Goal: Navigation & Orientation: Find specific page/section

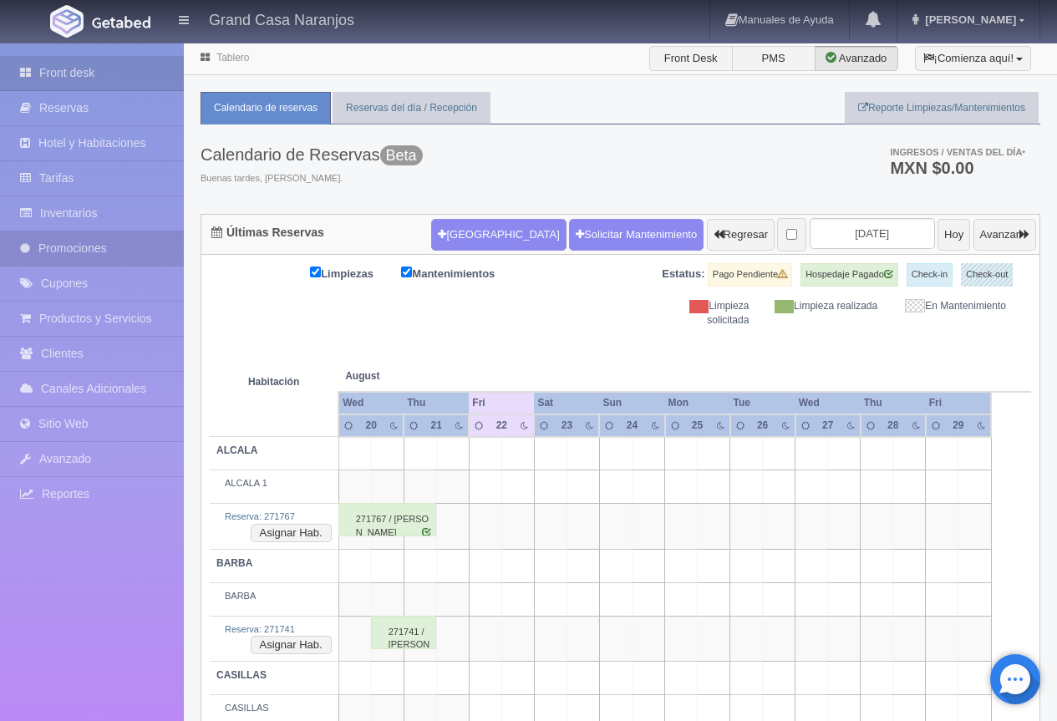
click at [61, 239] on link "Promociones" at bounding box center [92, 248] width 184 height 34
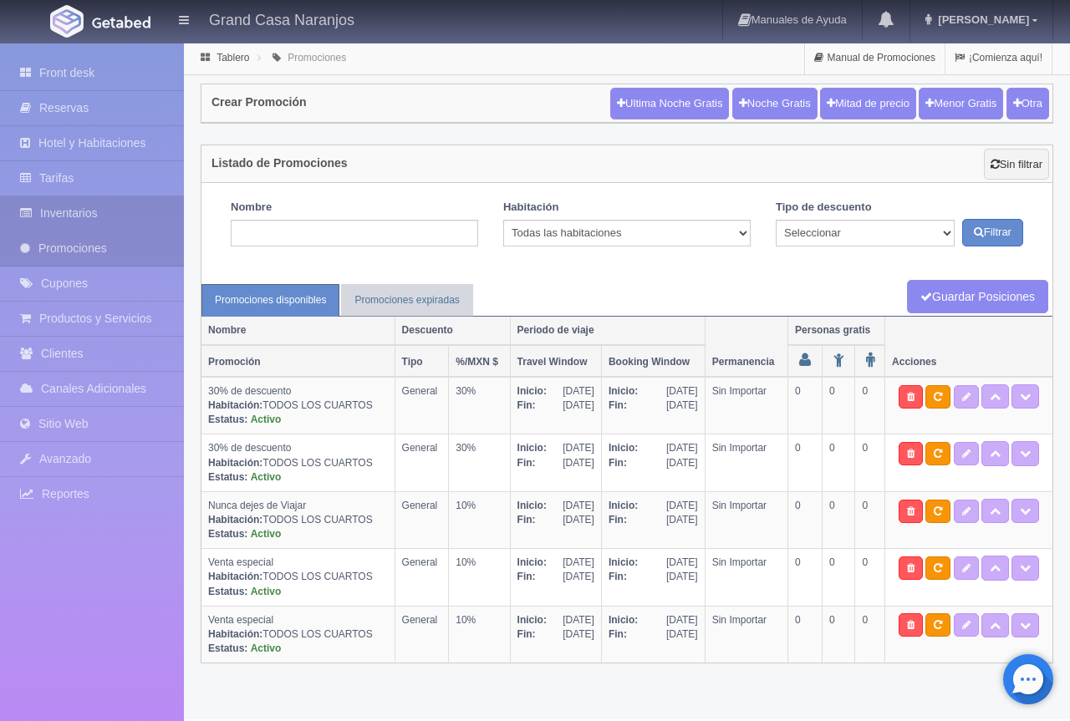
click at [118, 216] on link "Inventarios" at bounding box center [92, 213] width 184 height 34
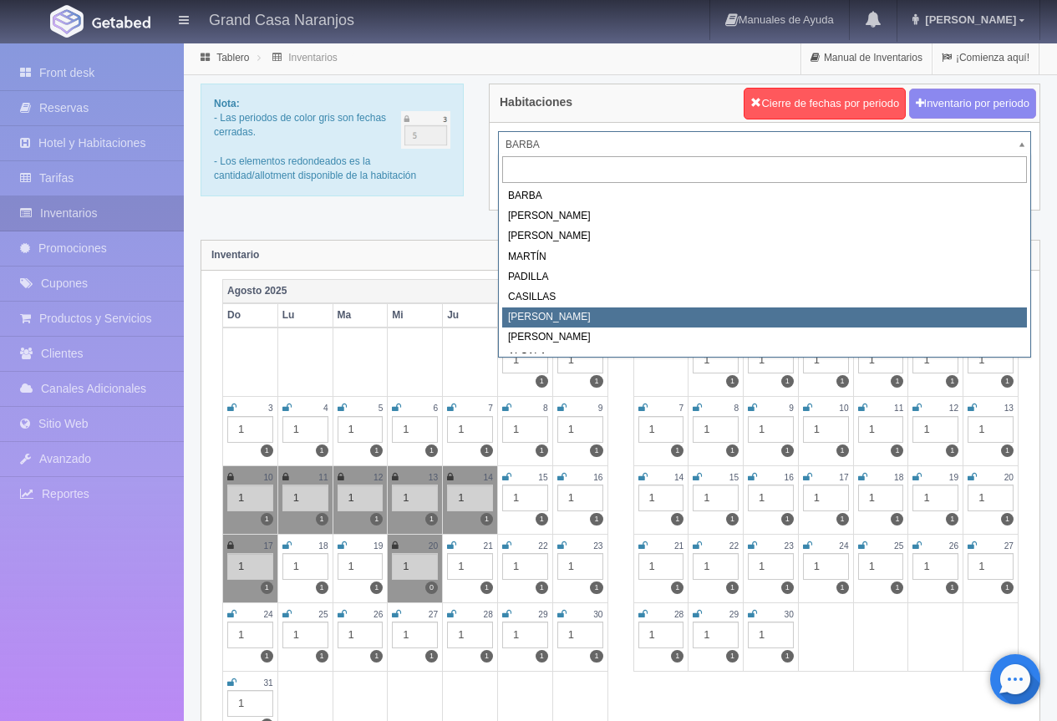
scroll to position [14, 0]
